Goal: Transaction & Acquisition: Purchase product/service

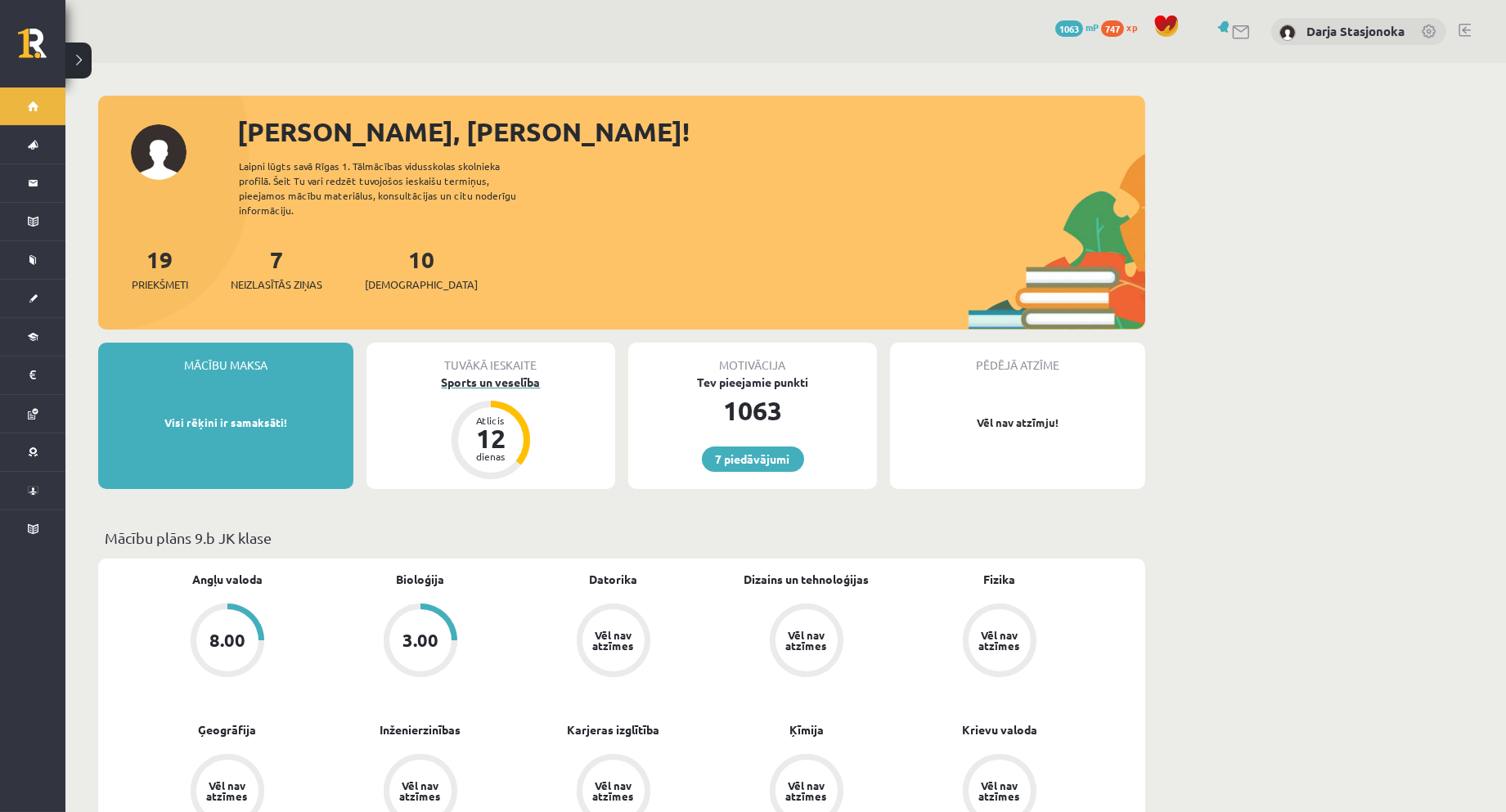
click at [454, 374] on div "Sports un veselība" at bounding box center [490, 382] width 249 height 17
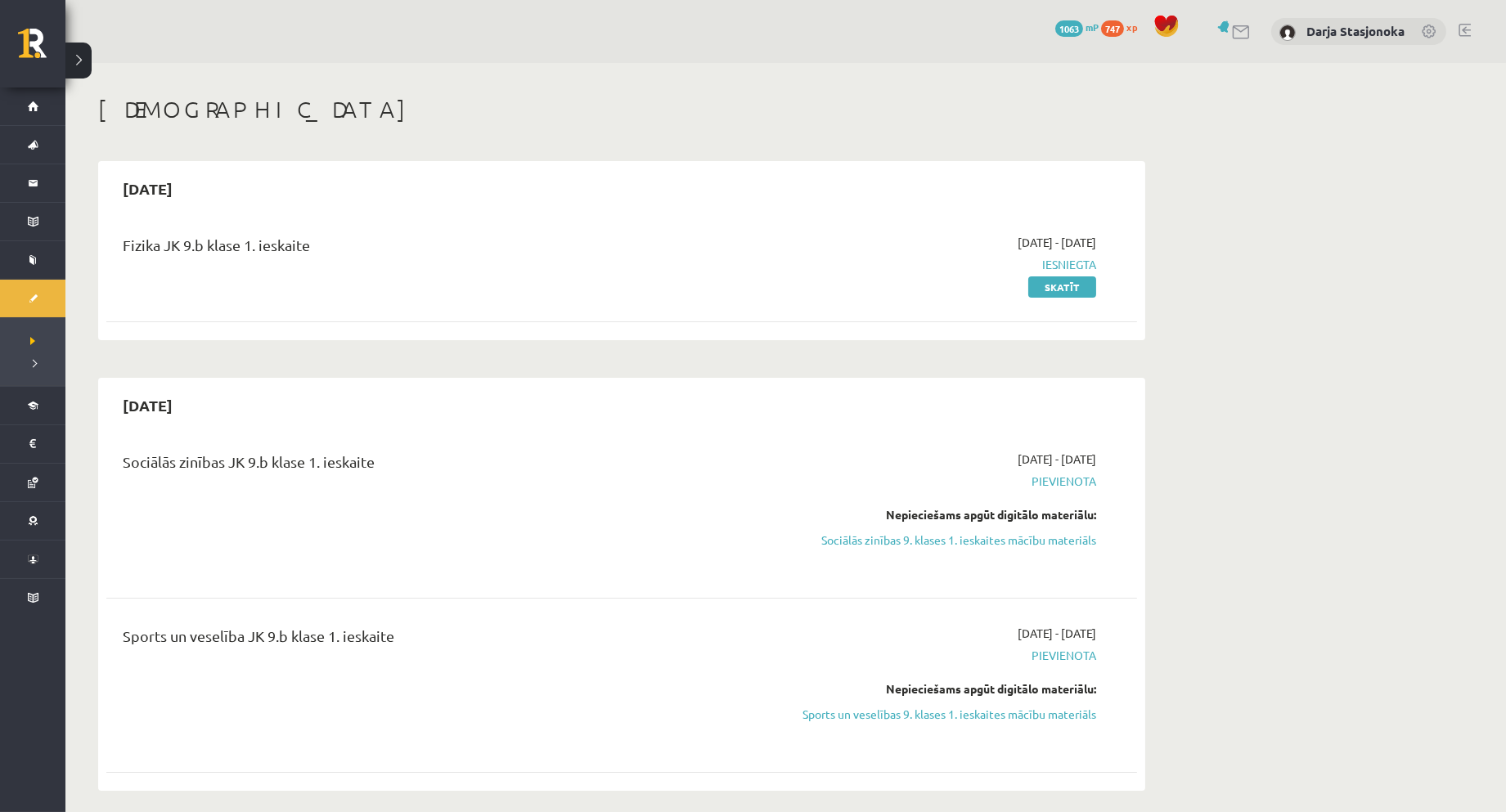
click at [1081, 29] on span "1063" at bounding box center [1069, 28] width 28 height 17
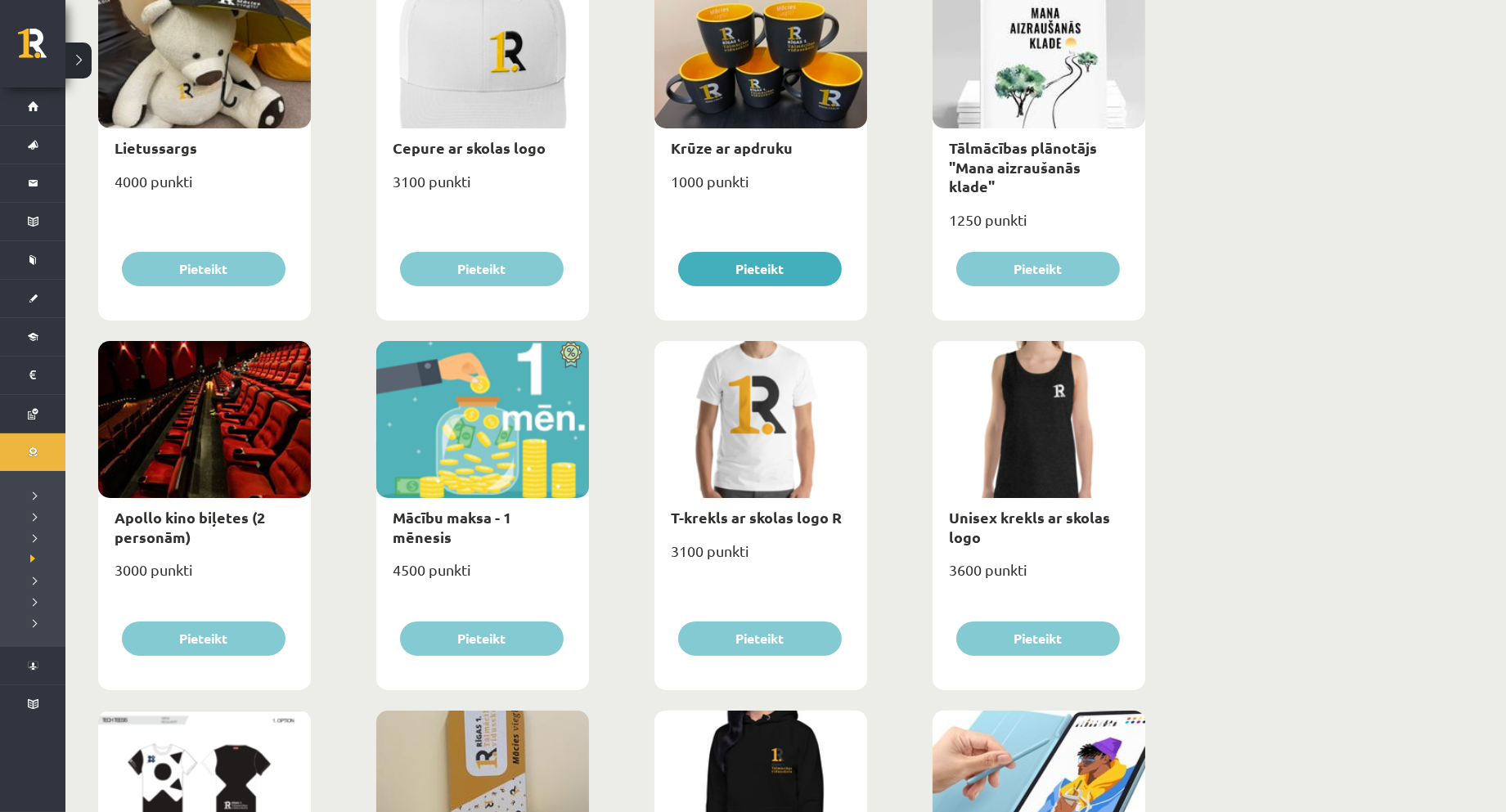
scroll to position [302, 0]
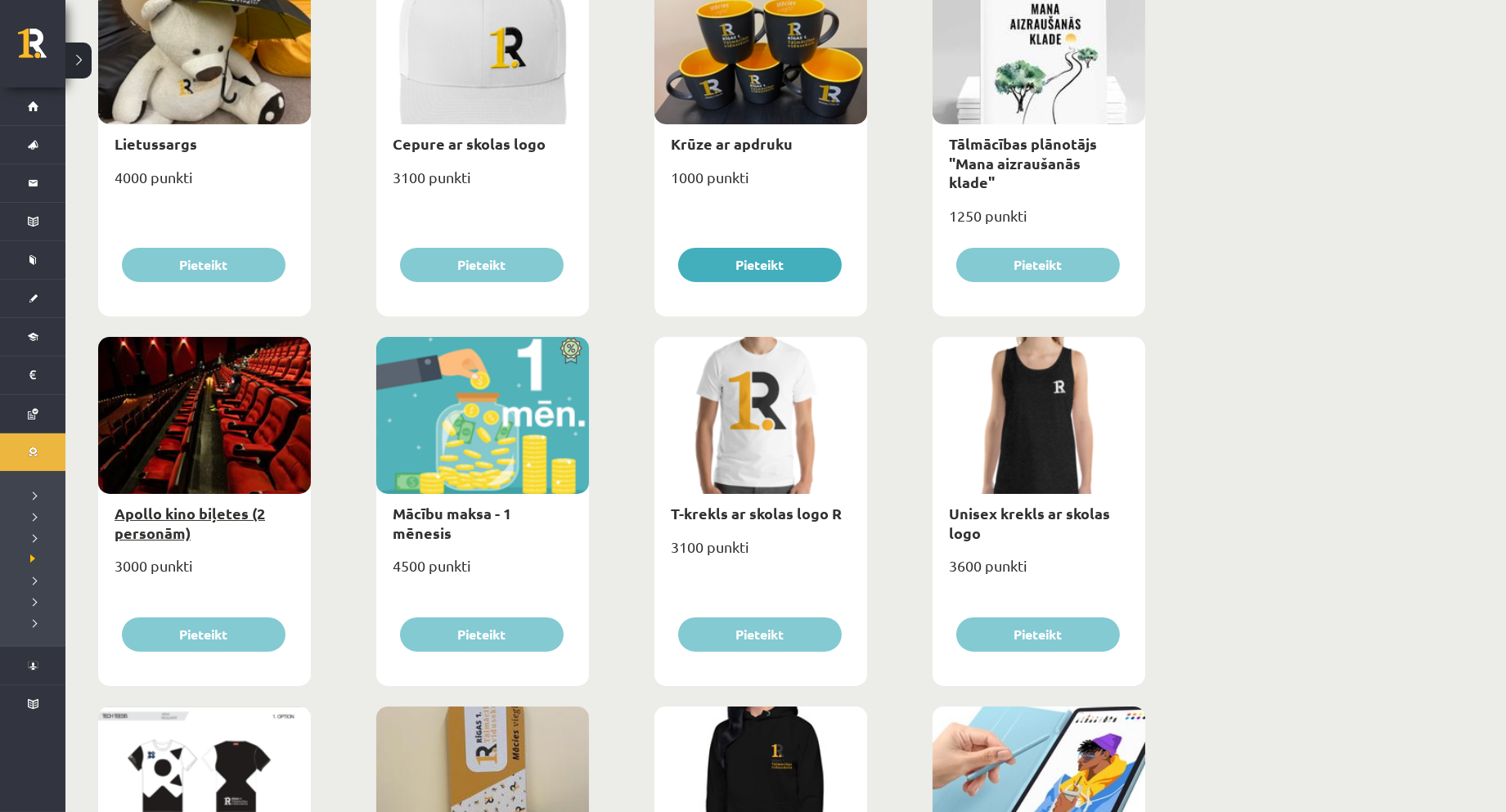
click at [162, 529] on link "Apollo kino biļetes (2 personām)" at bounding box center [190, 522] width 150 height 38
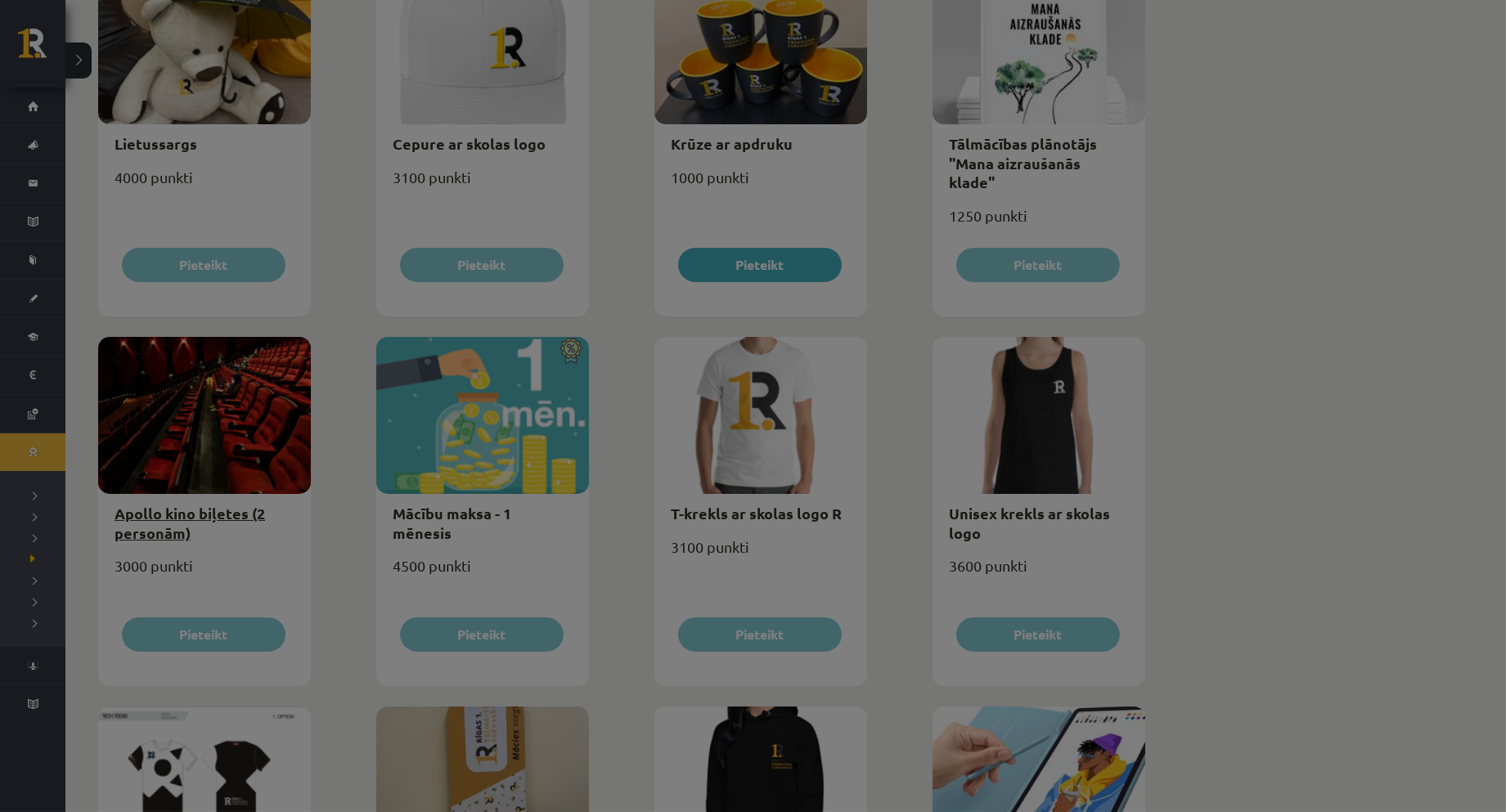
select select "**********"
type input "*"
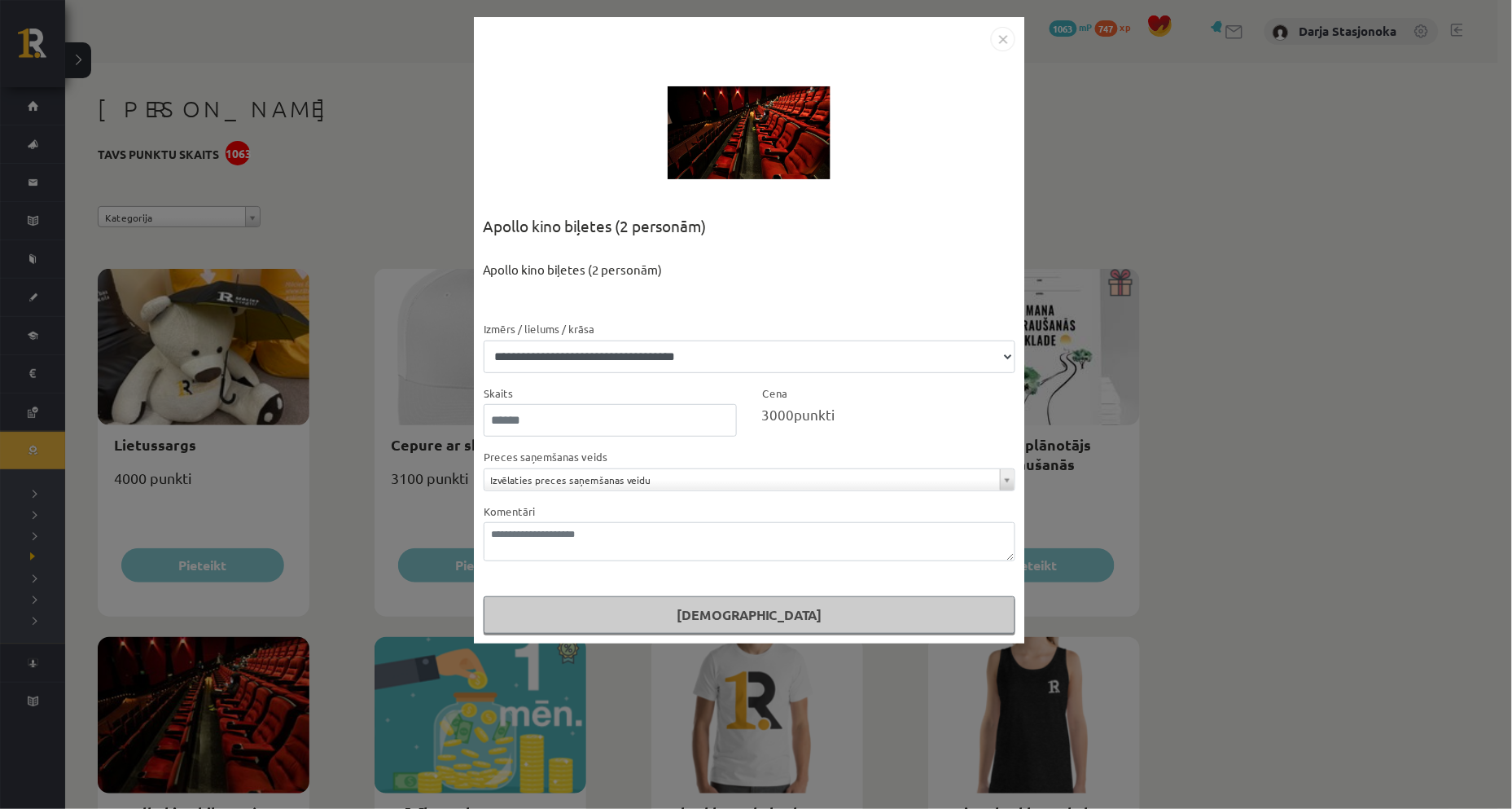
click at [999, 43] on img "Close" at bounding box center [1003, 39] width 24 height 24
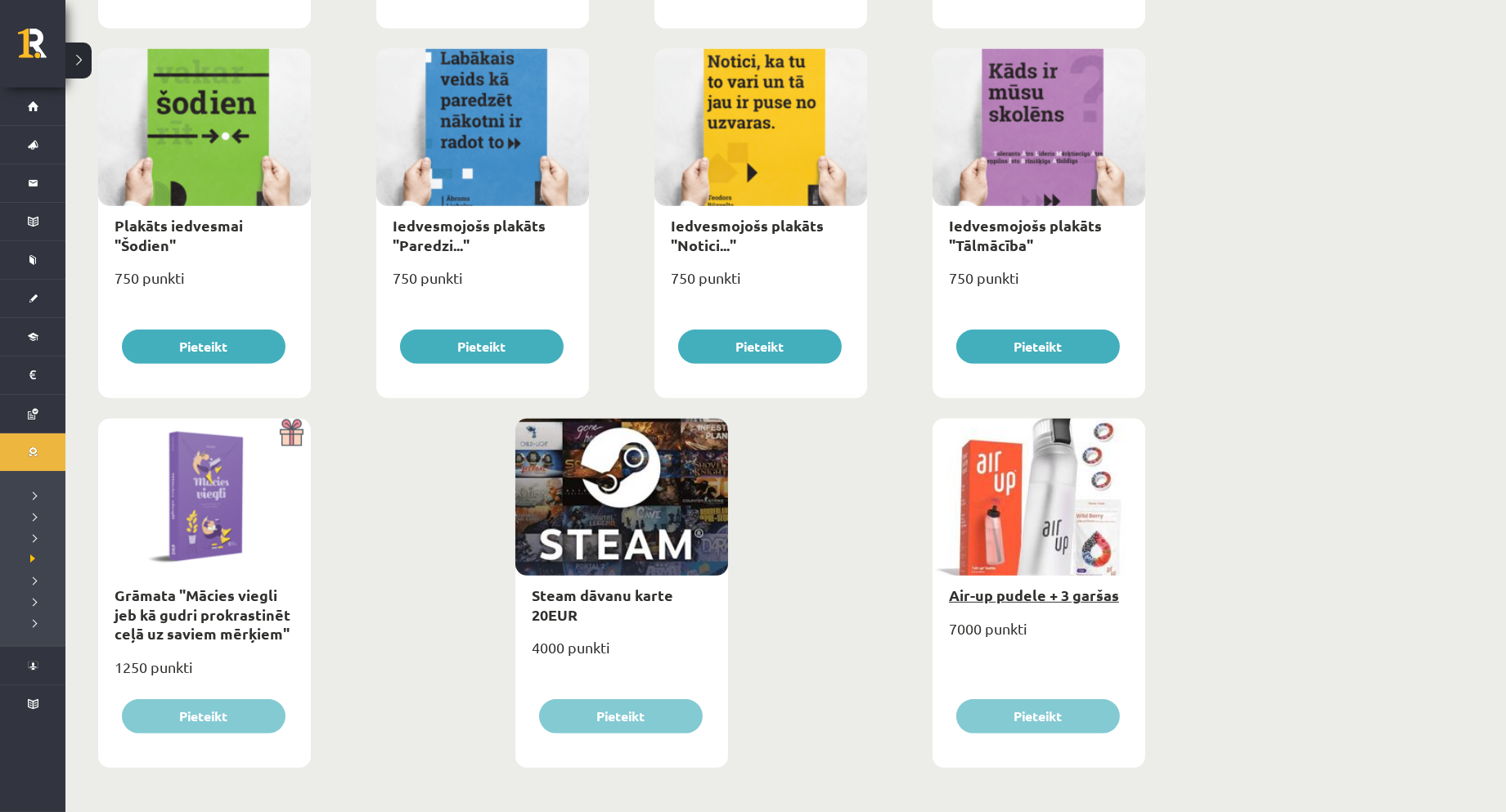
scroll to position [1669, 0]
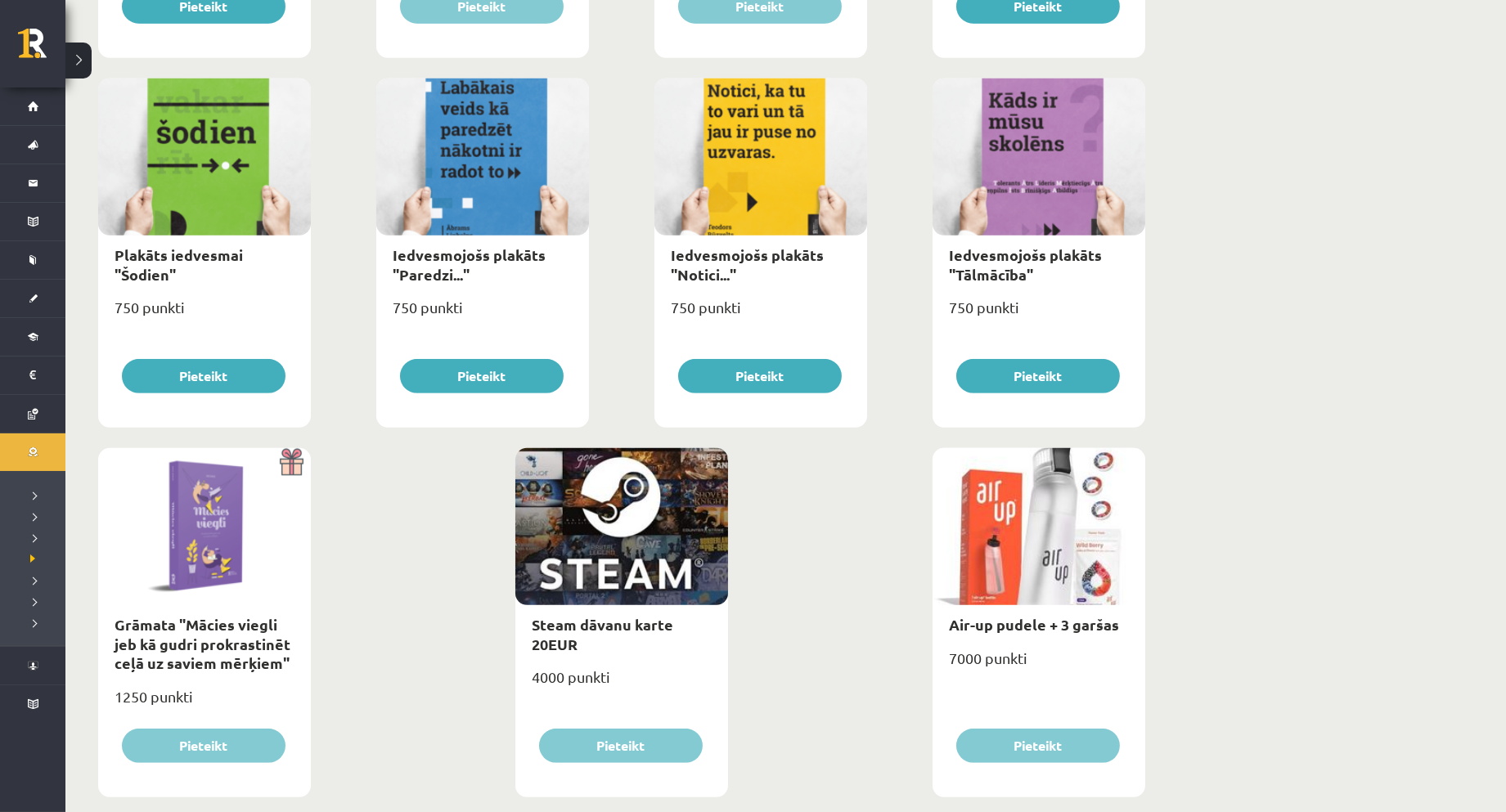
click at [1021, 570] on div at bounding box center [1038, 526] width 212 height 157
click at [1039, 616] on link "Air-up pudele + 3 garšas" at bounding box center [1033, 624] width 170 height 19
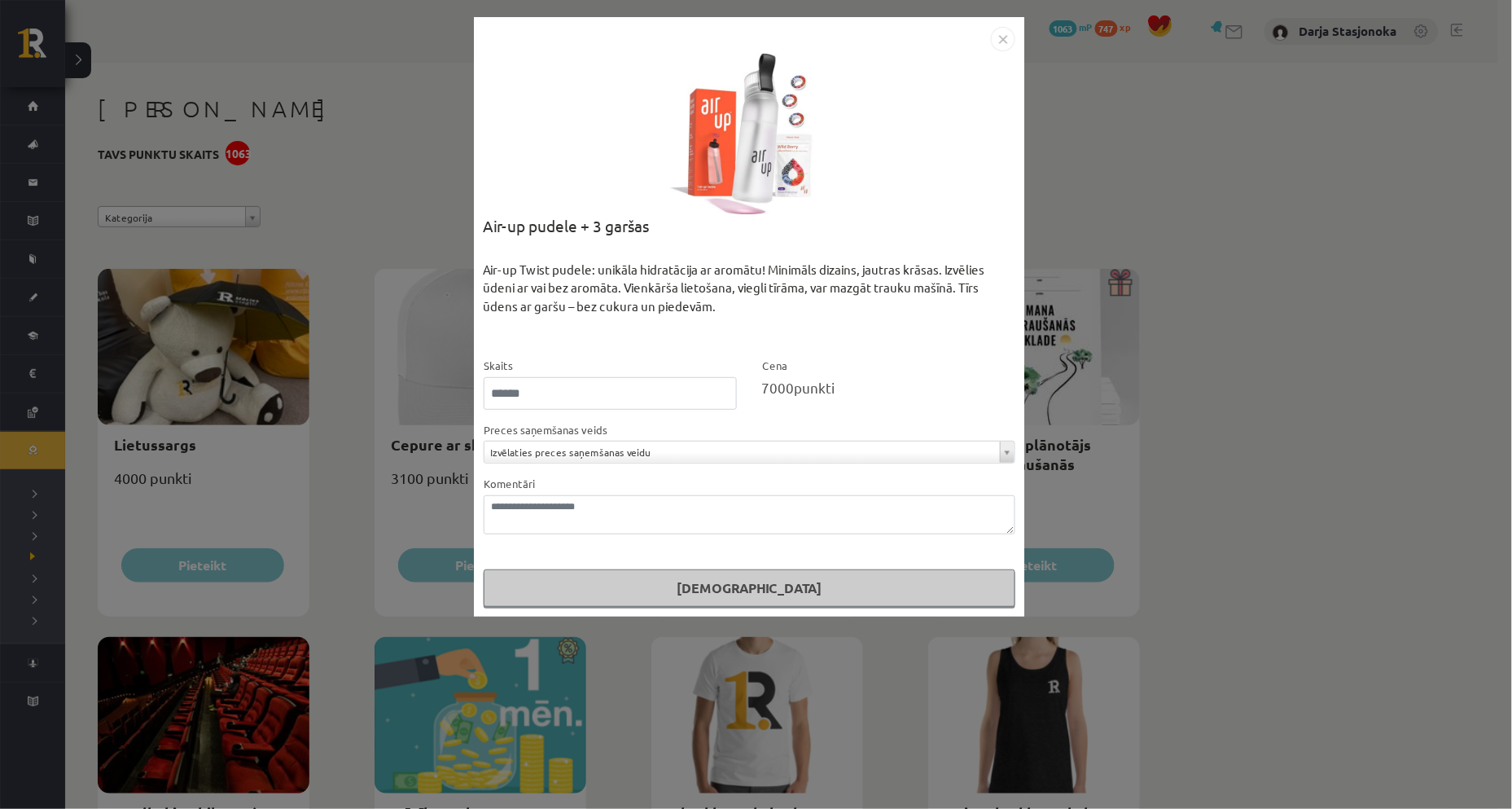
click at [998, 17] on div "**********" at bounding box center [749, 317] width 551 height 599
click at [1012, 42] on img "Close" at bounding box center [1003, 39] width 24 height 24
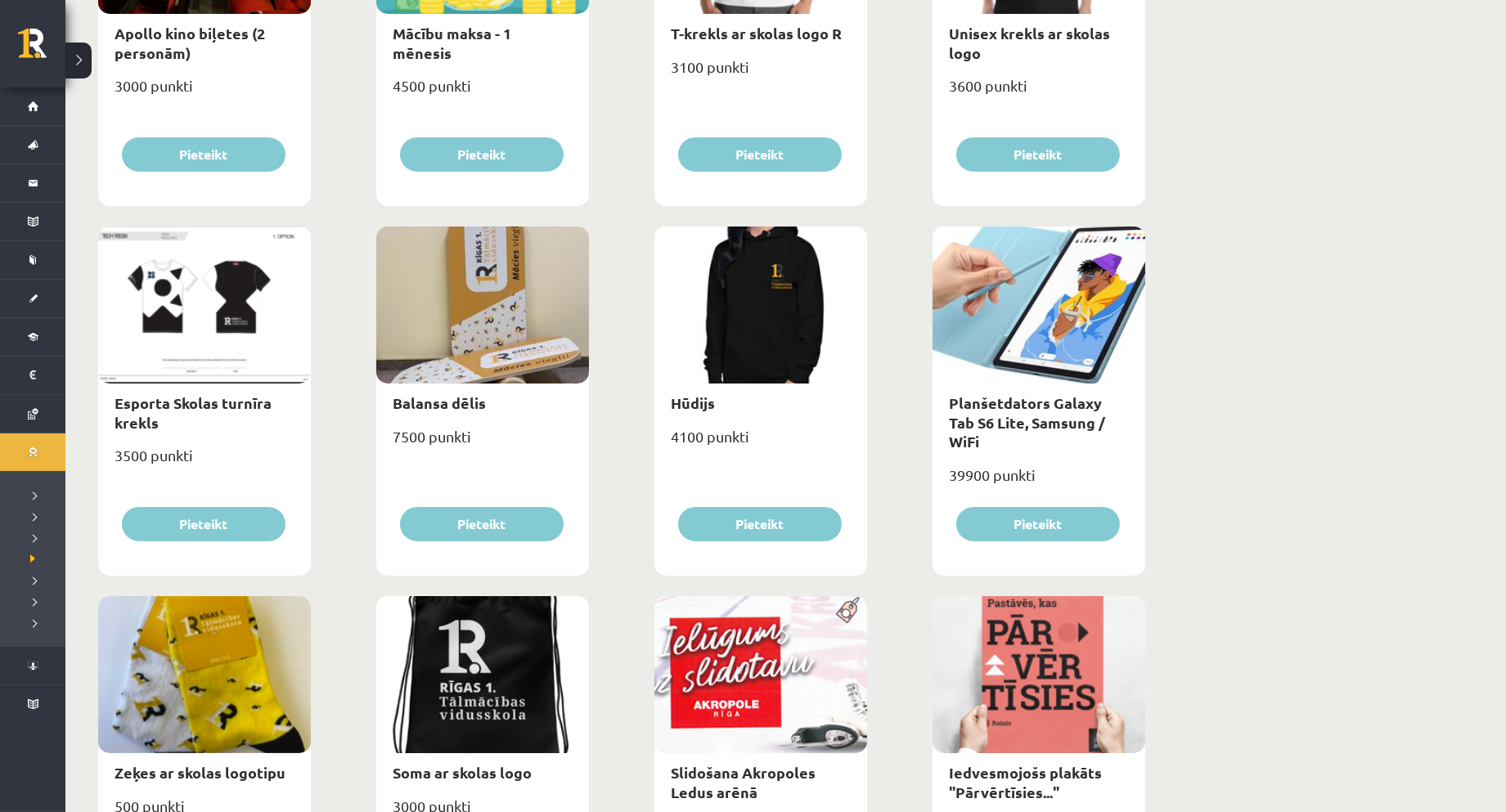
scroll to position [788, 0]
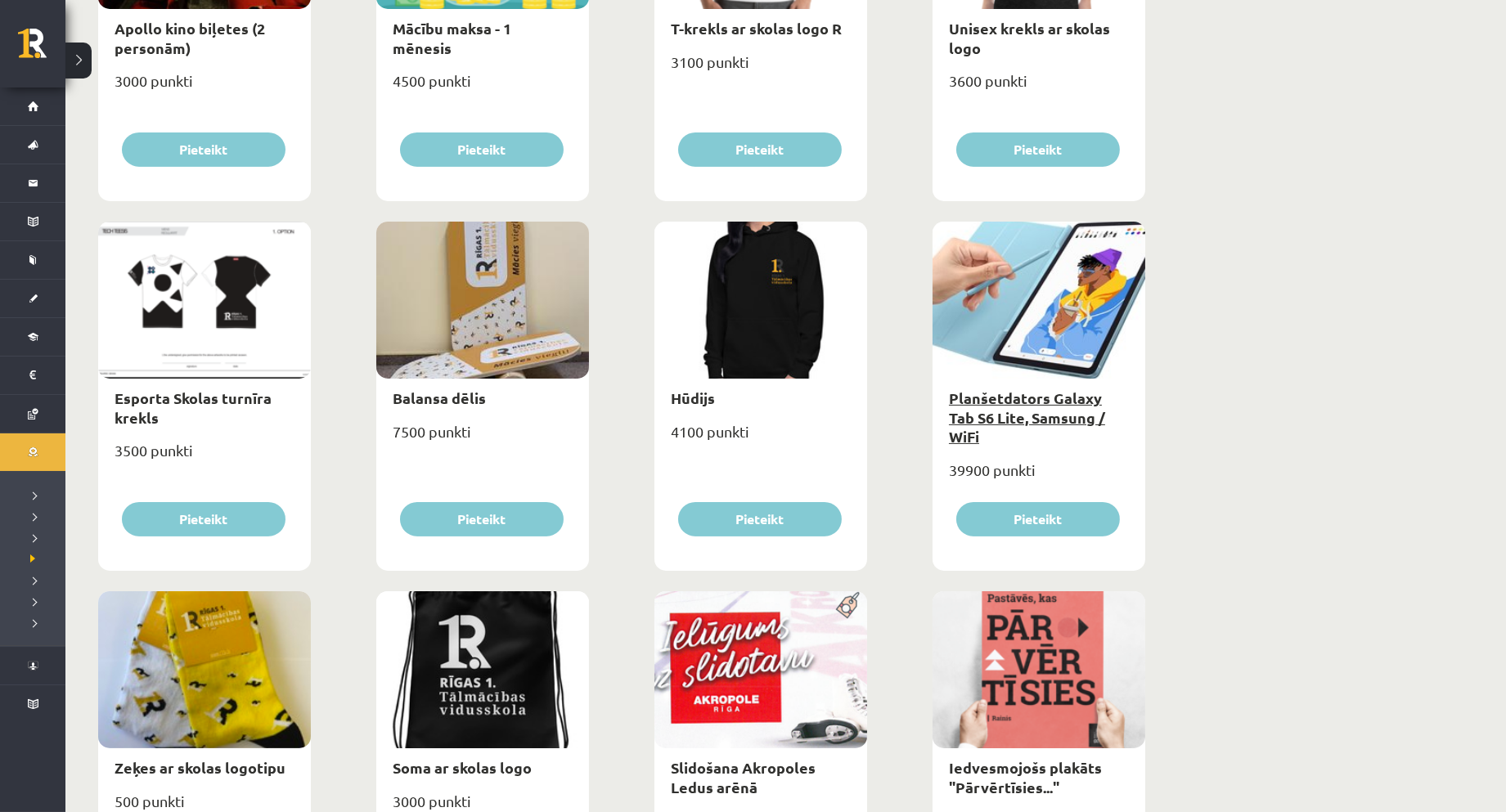
click at [1000, 422] on link "Planšetdators Galaxy Tab S6 Lite, Samsung / WiFi" at bounding box center [1026, 417] width 156 height 58
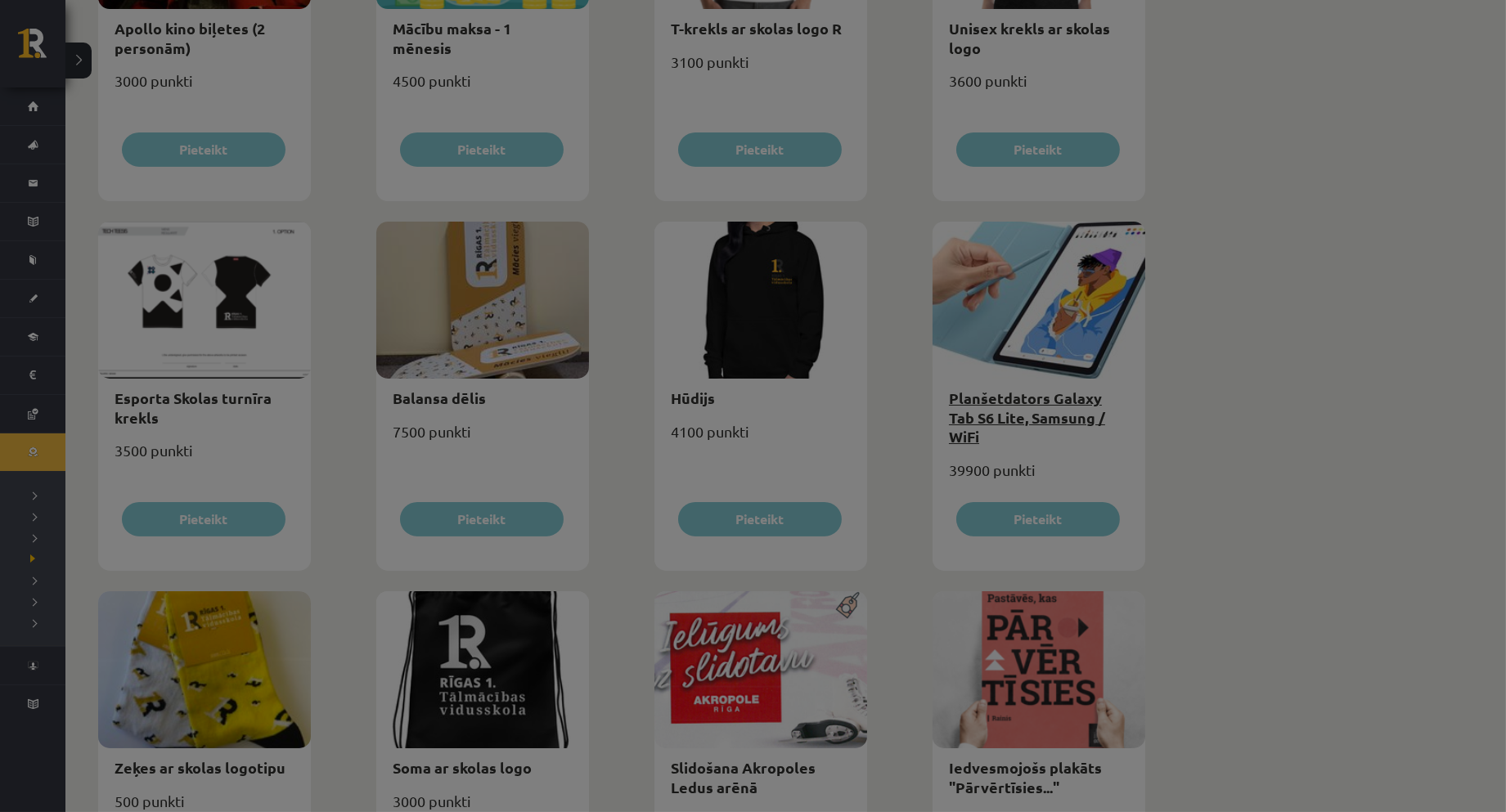
scroll to position [0, 0]
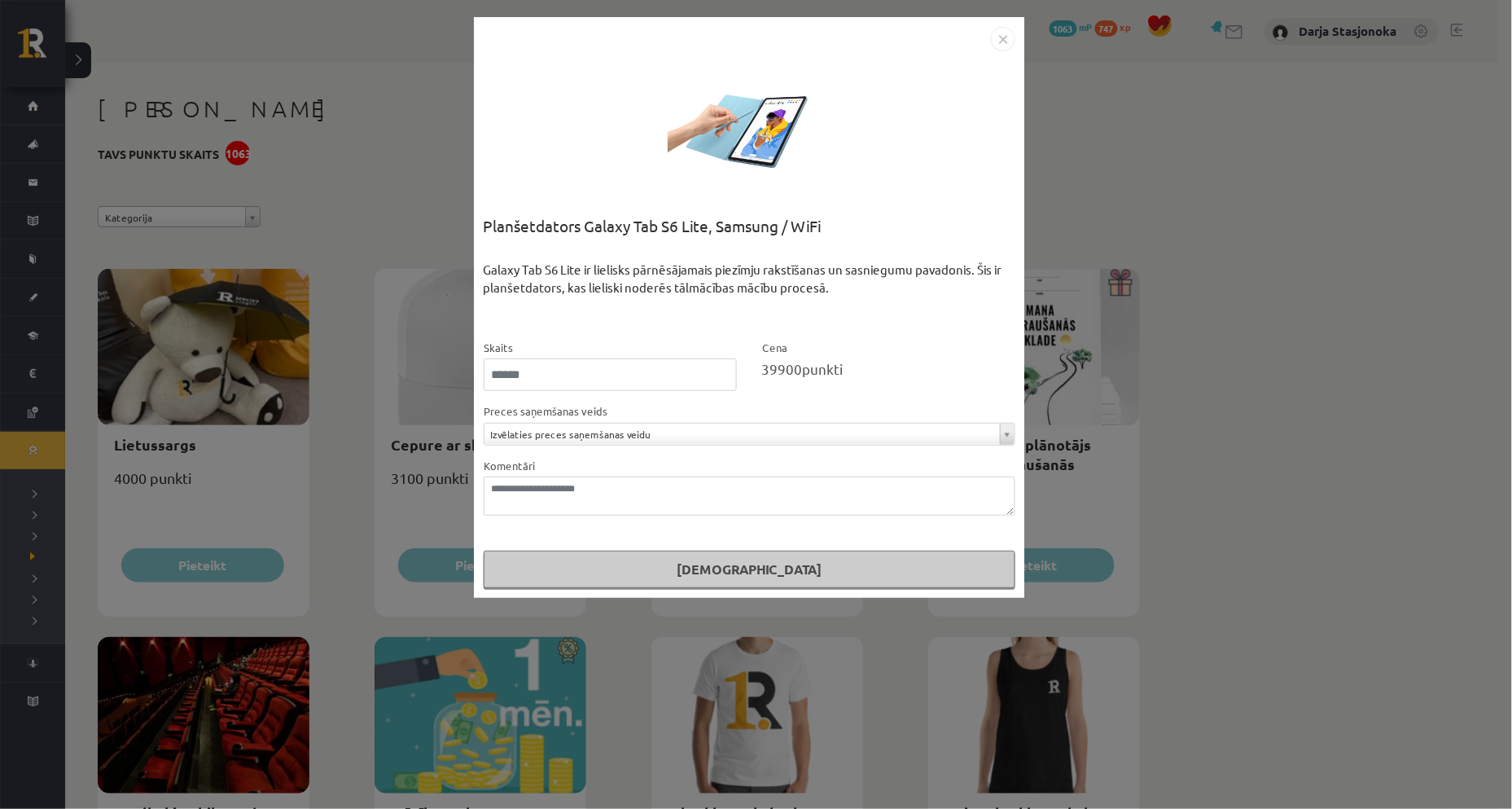
click at [1010, 45] on img "Close" at bounding box center [1003, 39] width 24 height 24
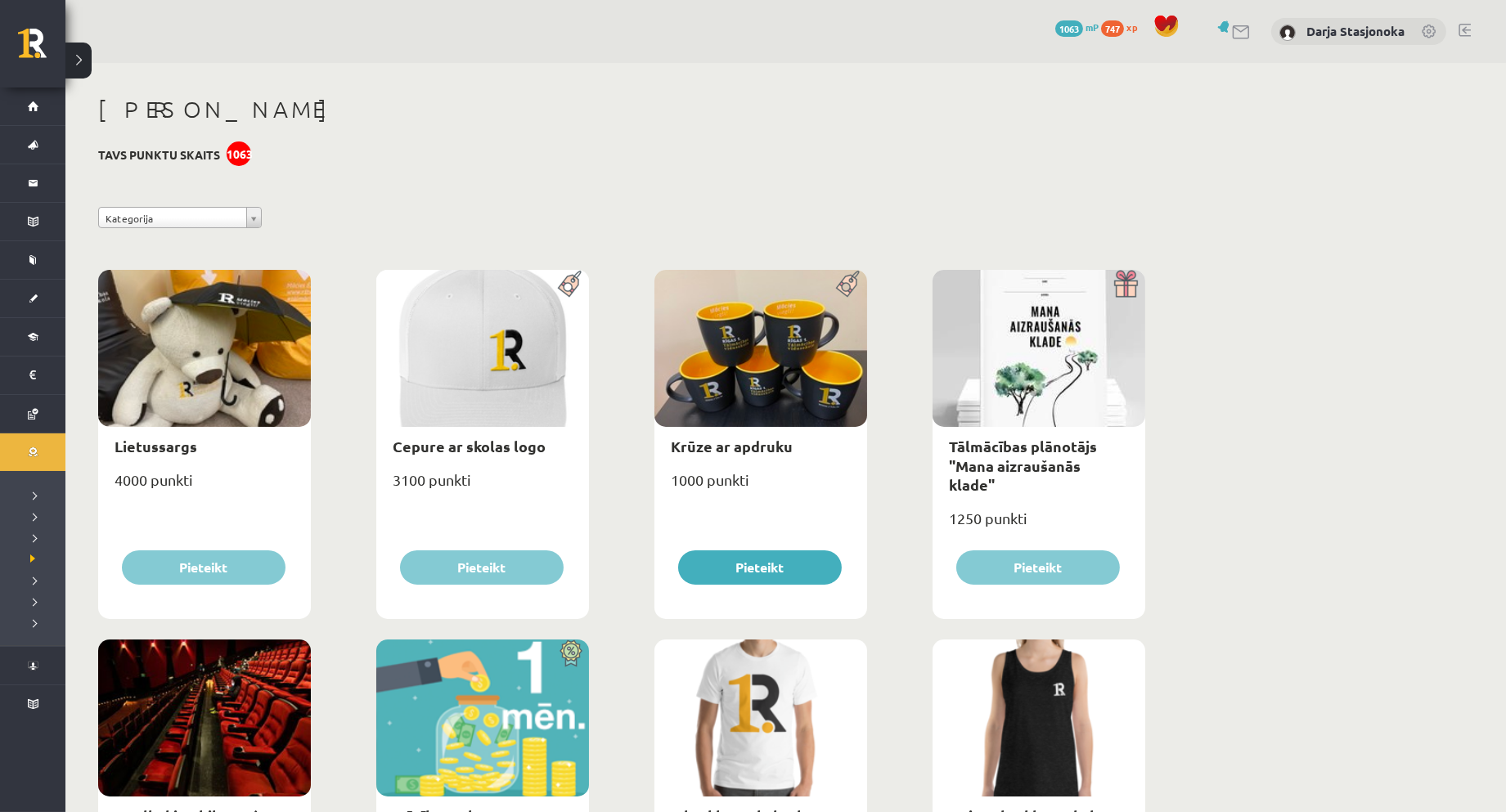
click at [1081, 31] on span "1063" at bounding box center [1069, 28] width 28 height 17
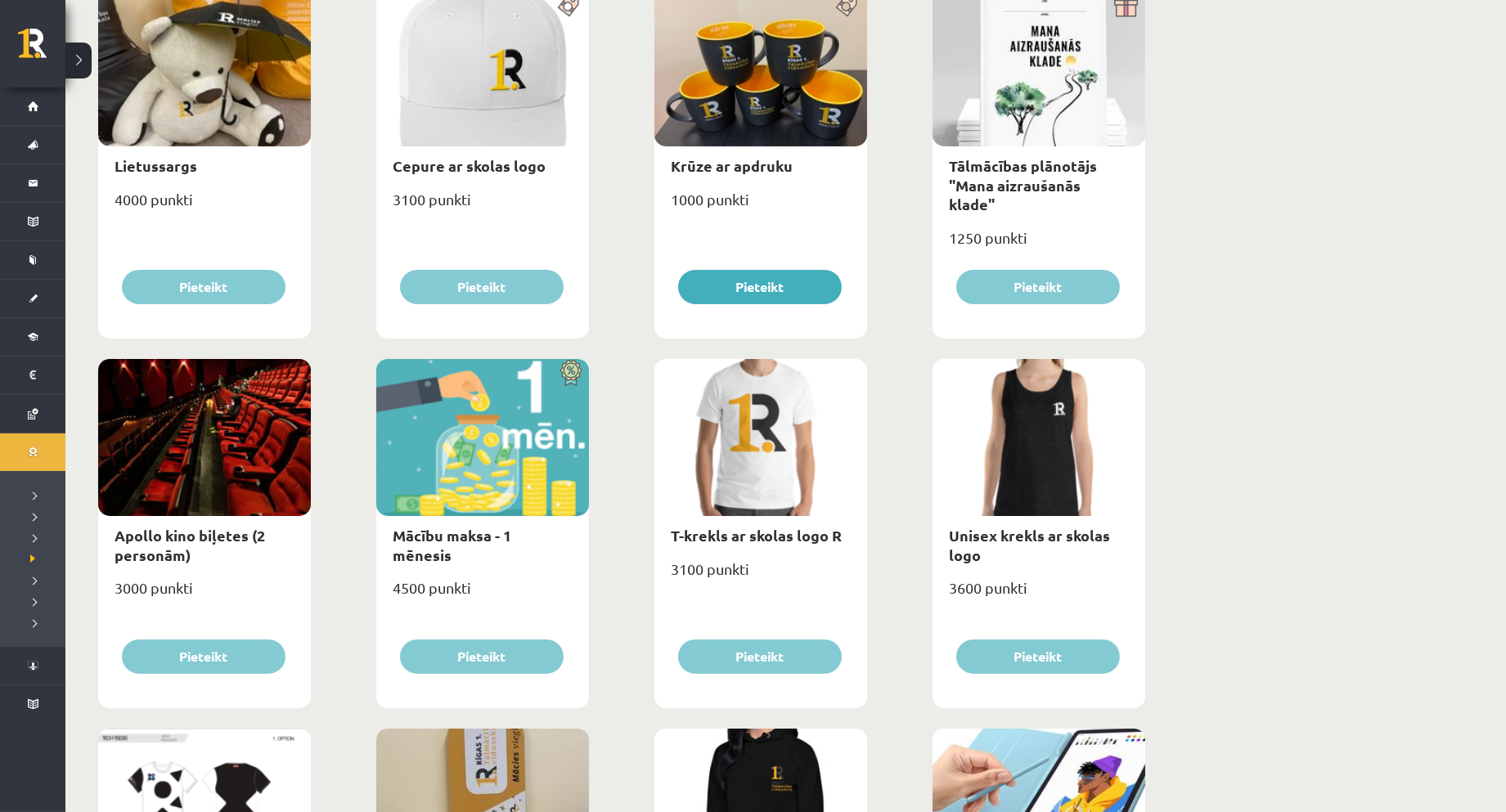
scroll to position [302, 0]
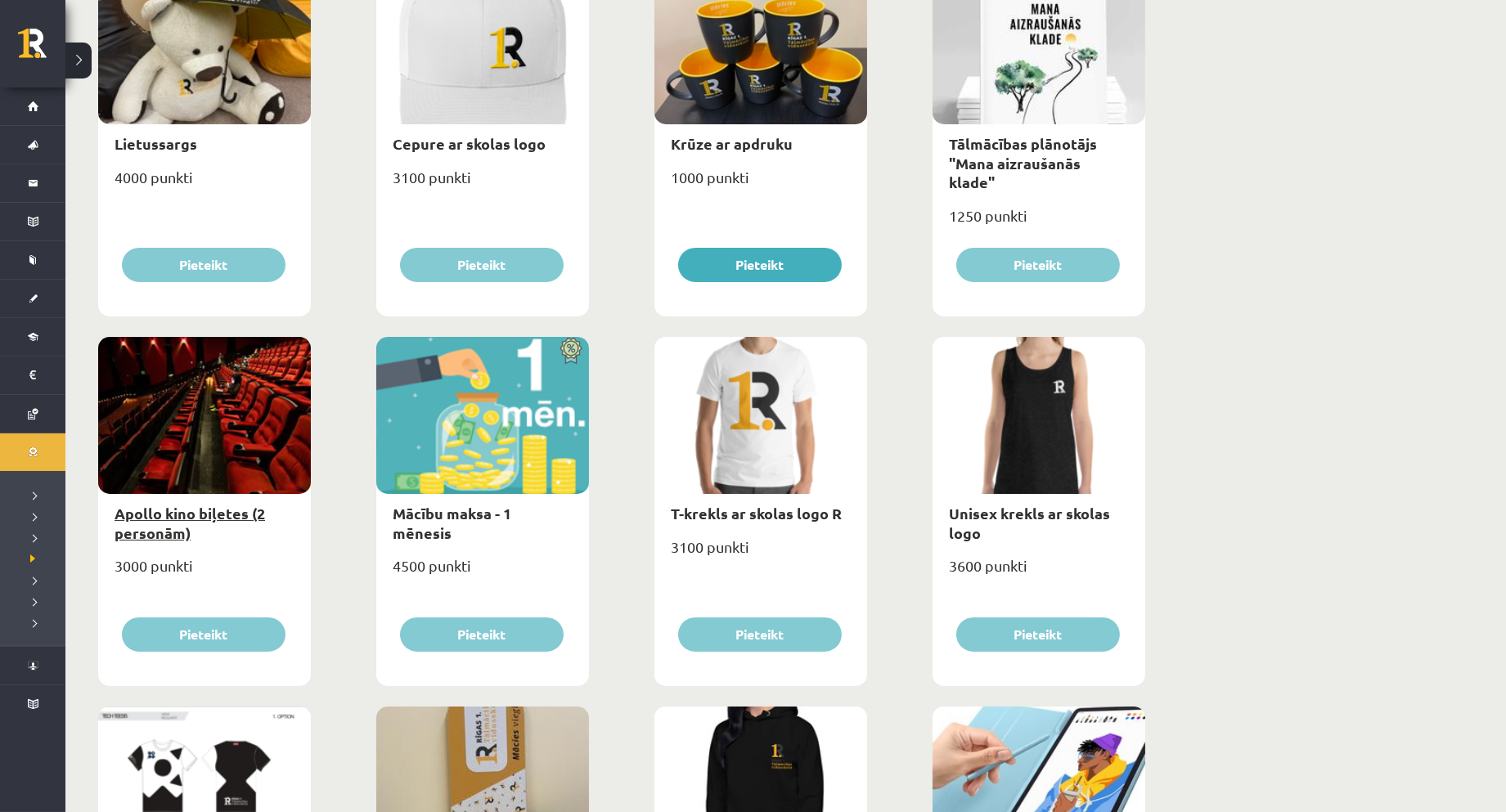
click at [135, 517] on link "Apollo kino biļetes (2 personām)" at bounding box center [190, 522] width 150 height 38
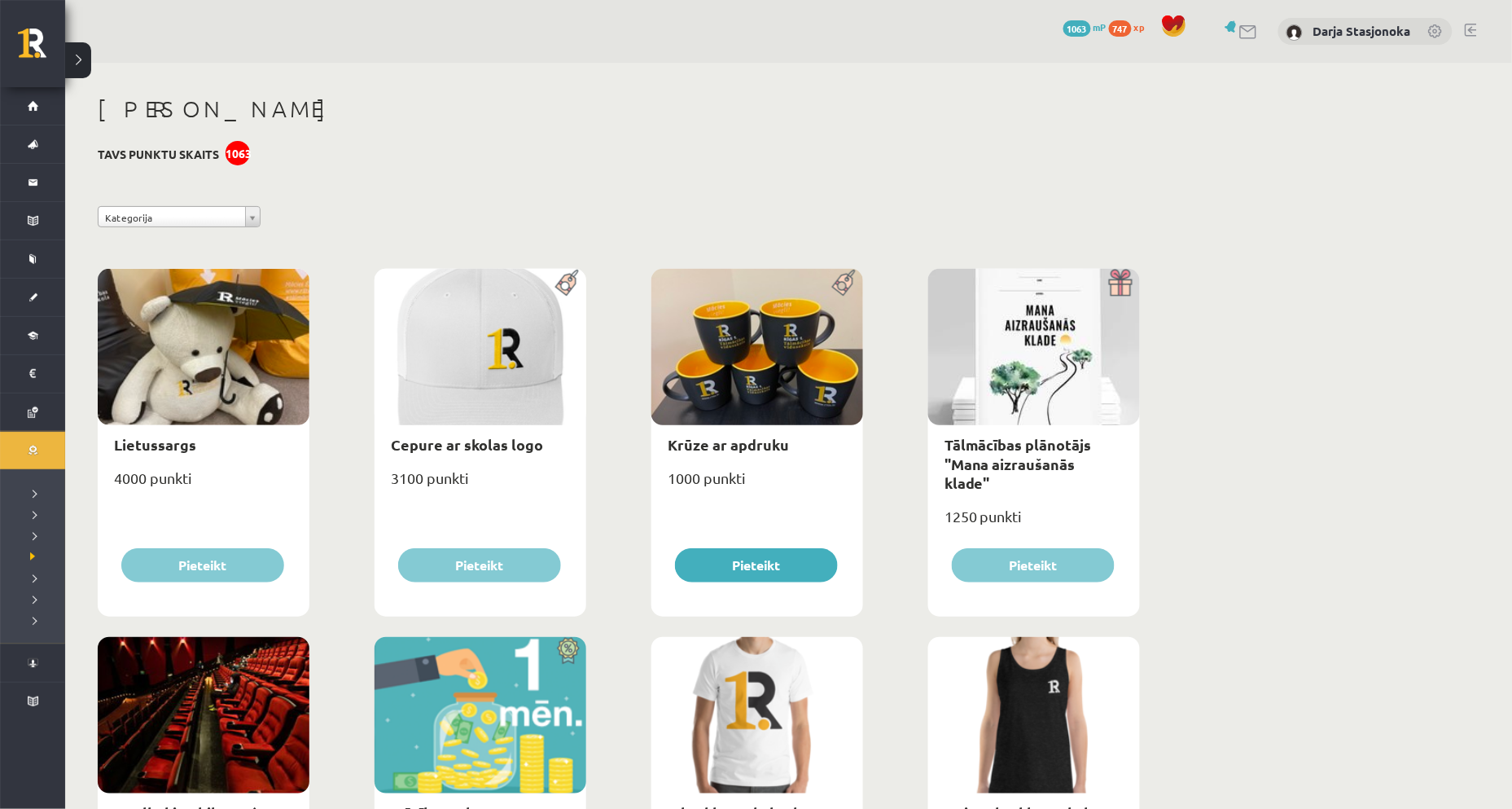
select select "**********"
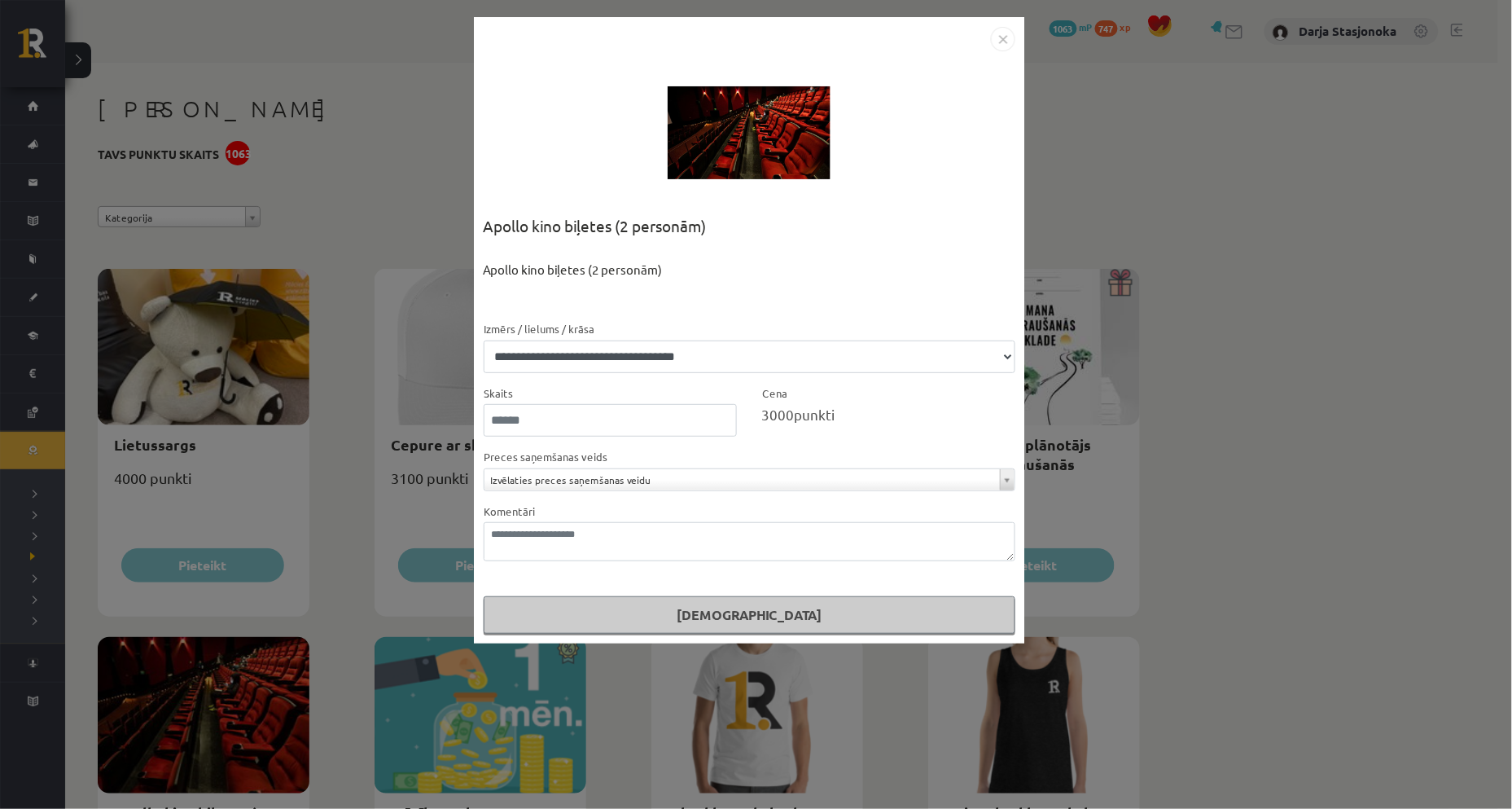
click at [999, 44] on img "Close" at bounding box center [1003, 39] width 24 height 24
